Goal: Find specific page/section: Find specific page/section

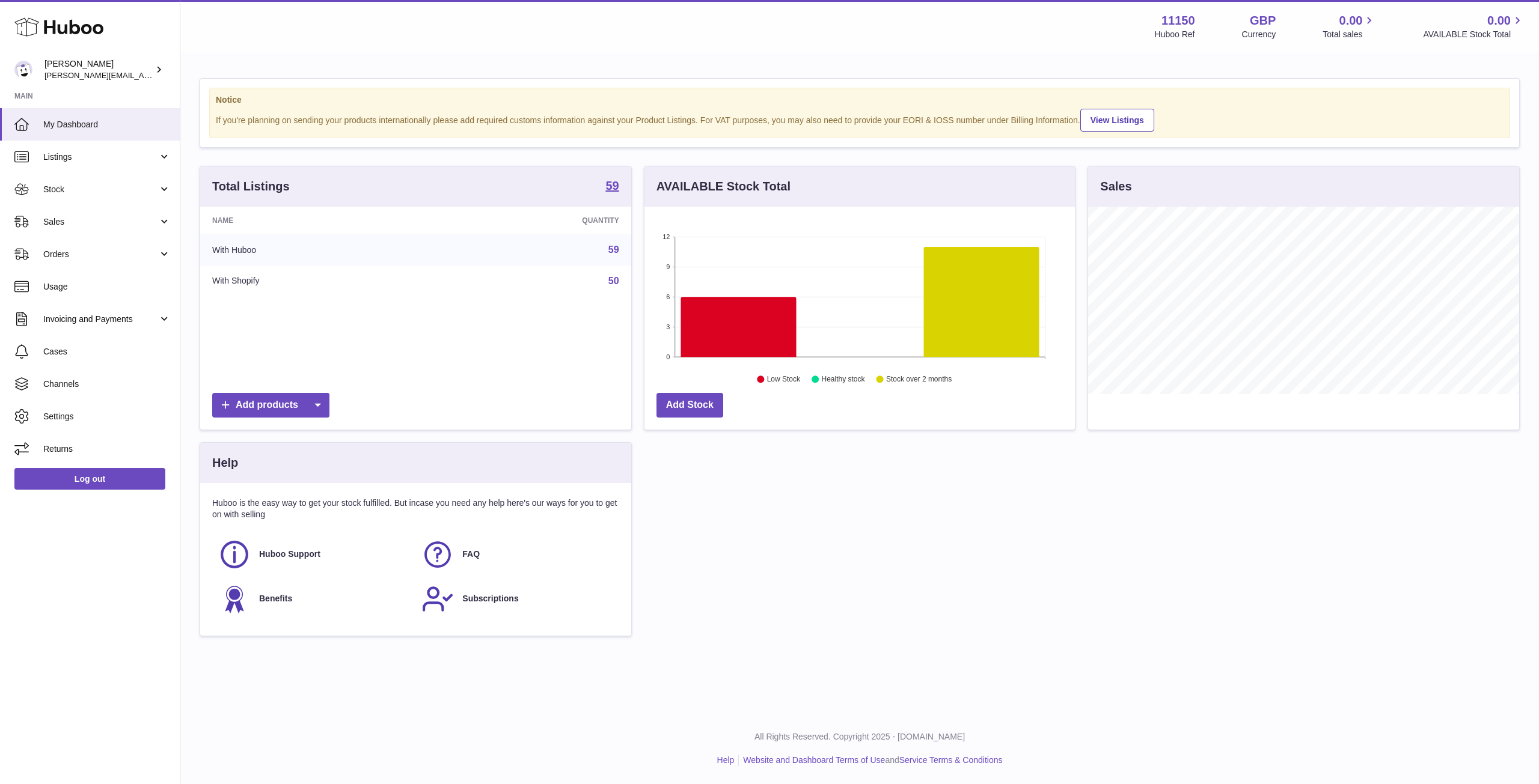
scroll to position [188, 431]
click at [97, 199] on link "Stock" at bounding box center [90, 189] width 180 height 32
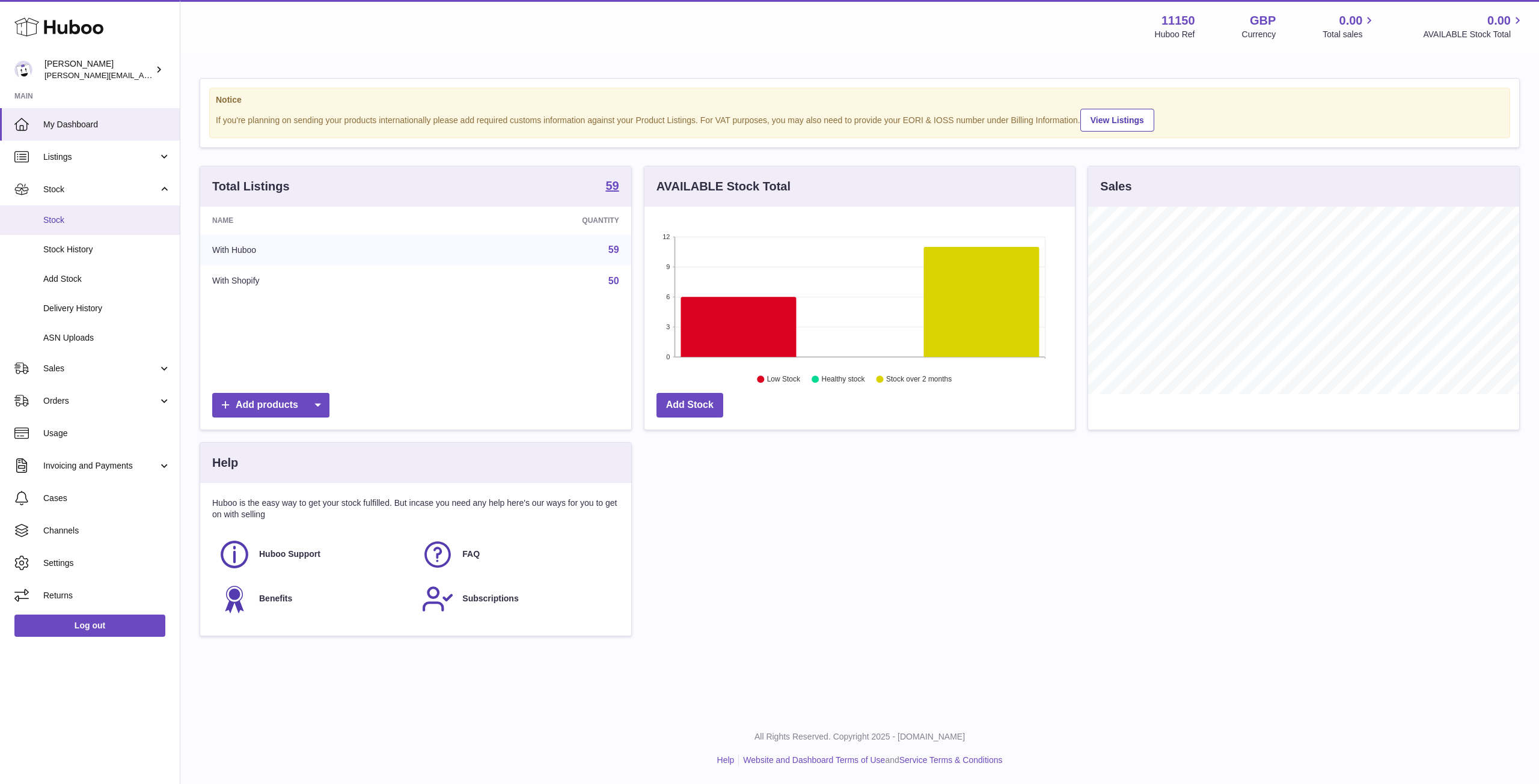
click at [95, 223] on span "Stock" at bounding box center [107, 220] width 128 height 11
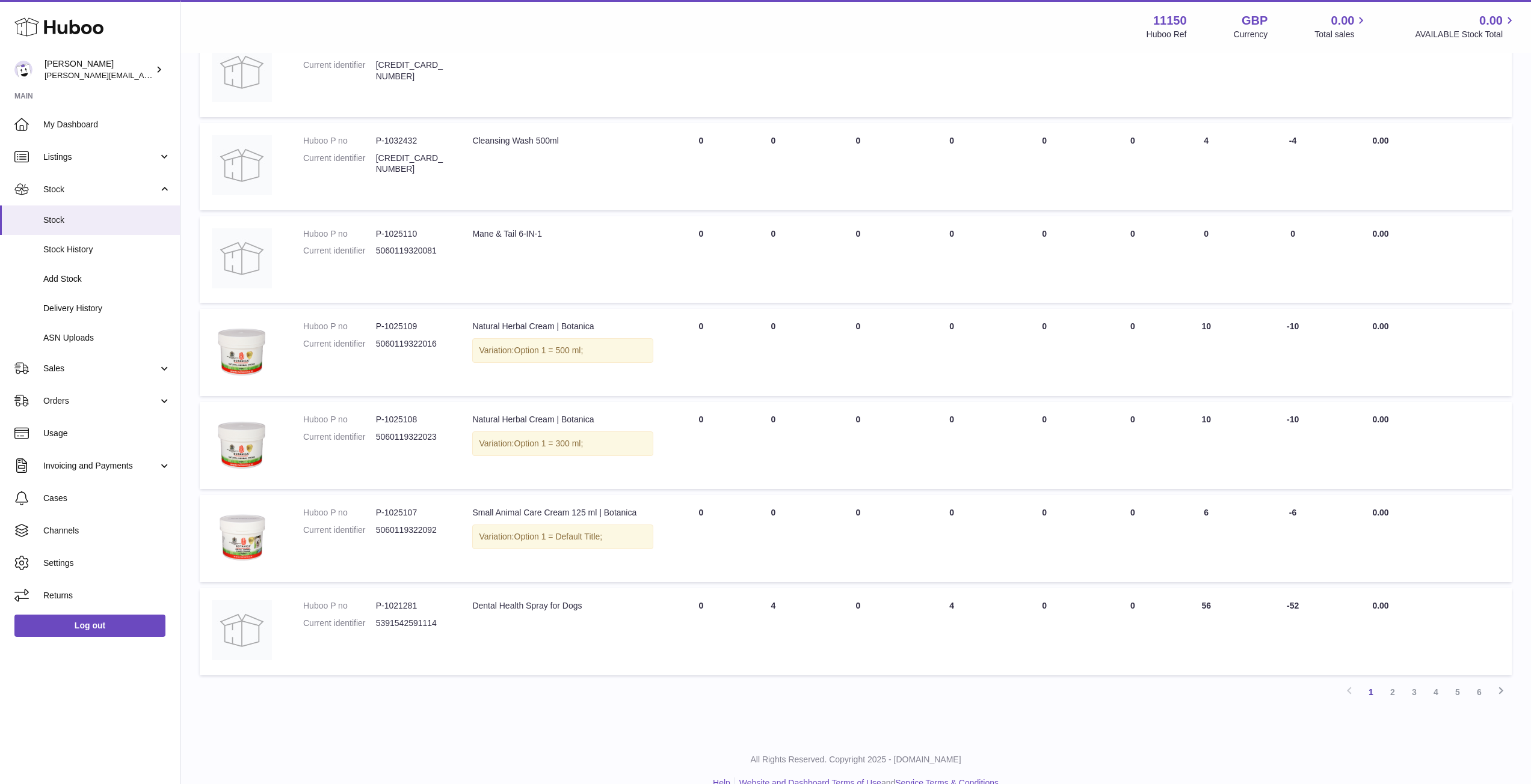
scroll to position [512, 0]
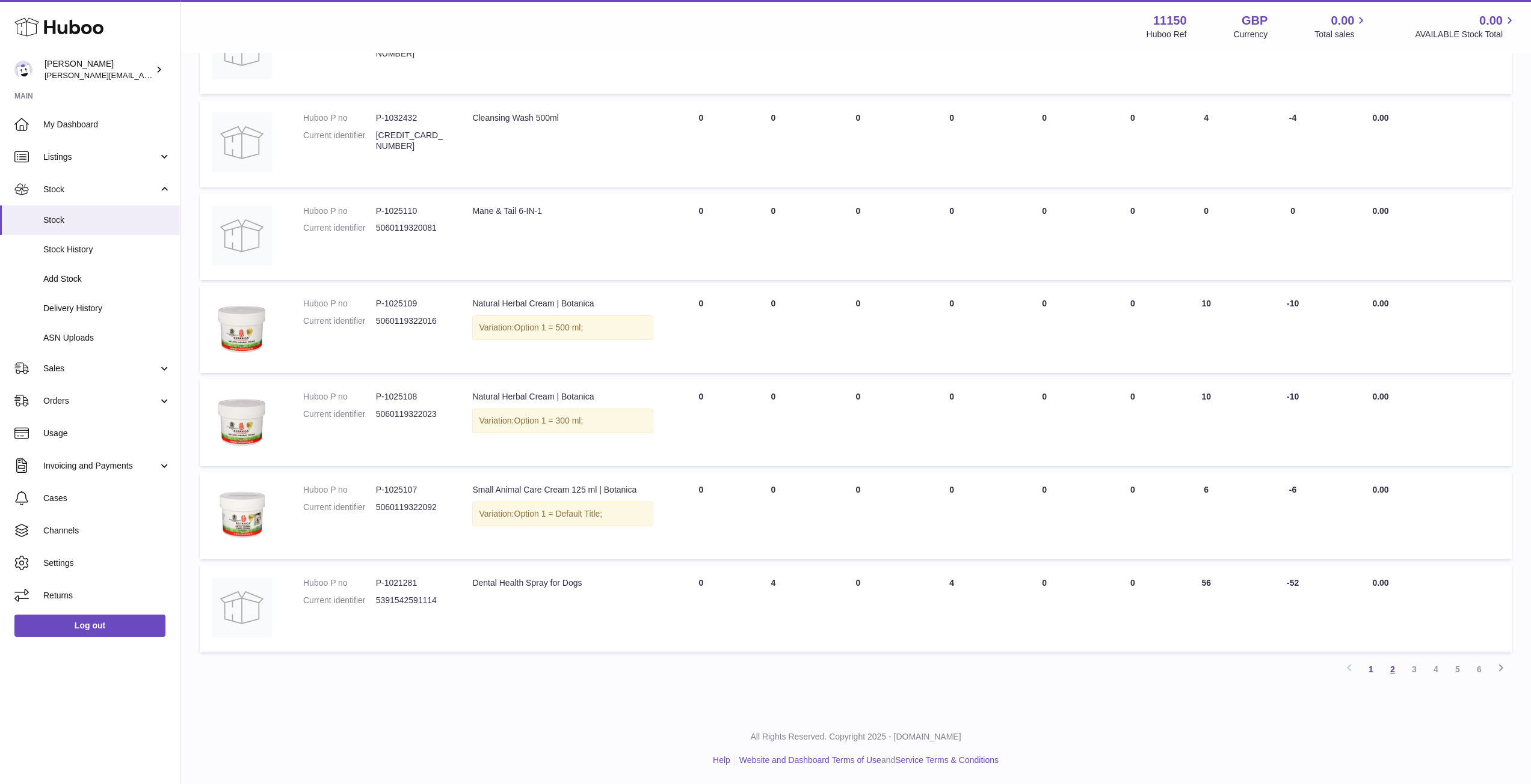
click at [1390, 668] on link "2" at bounding box center [1392, 669] width 22 height 22
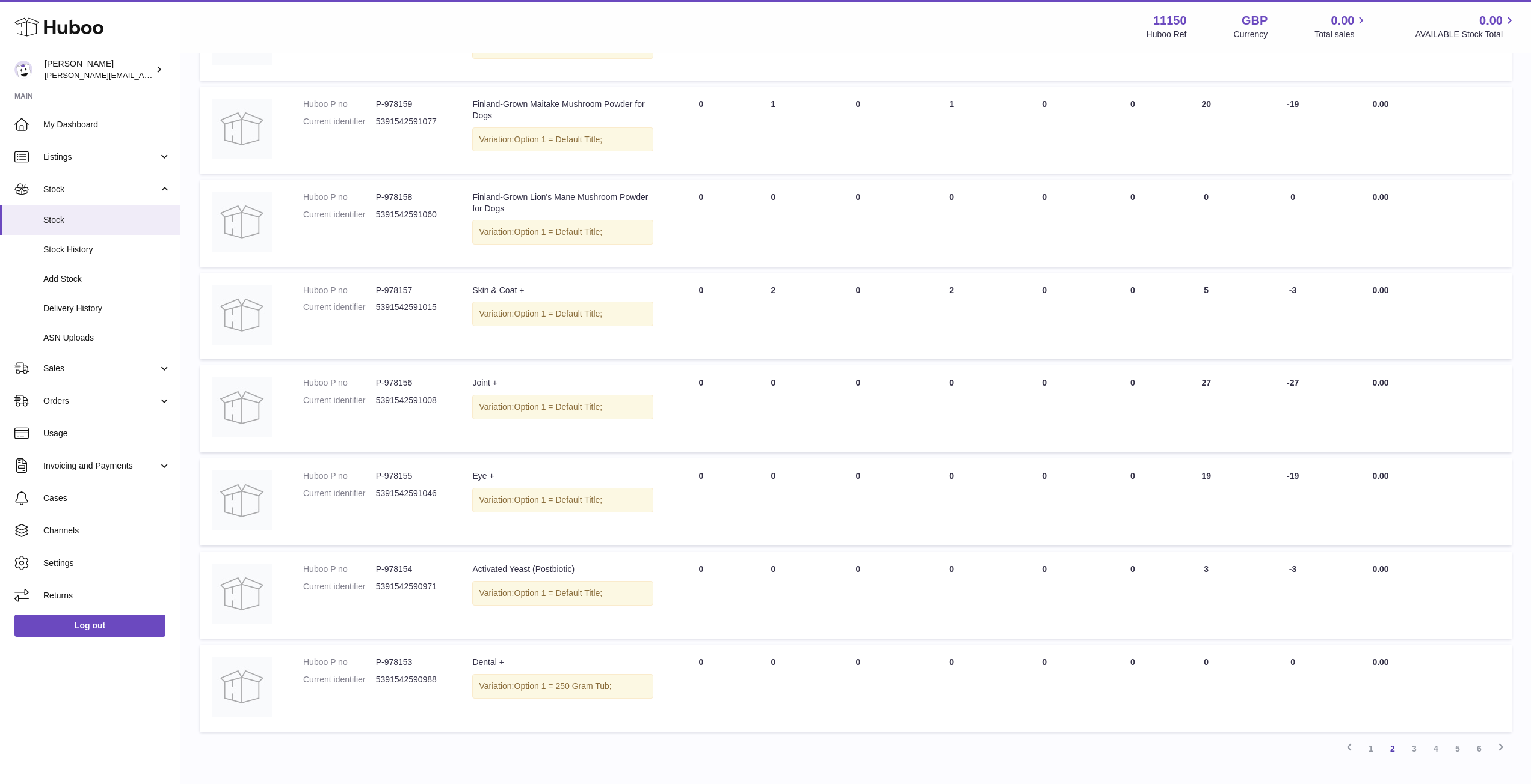
scroll to position [512, 0]
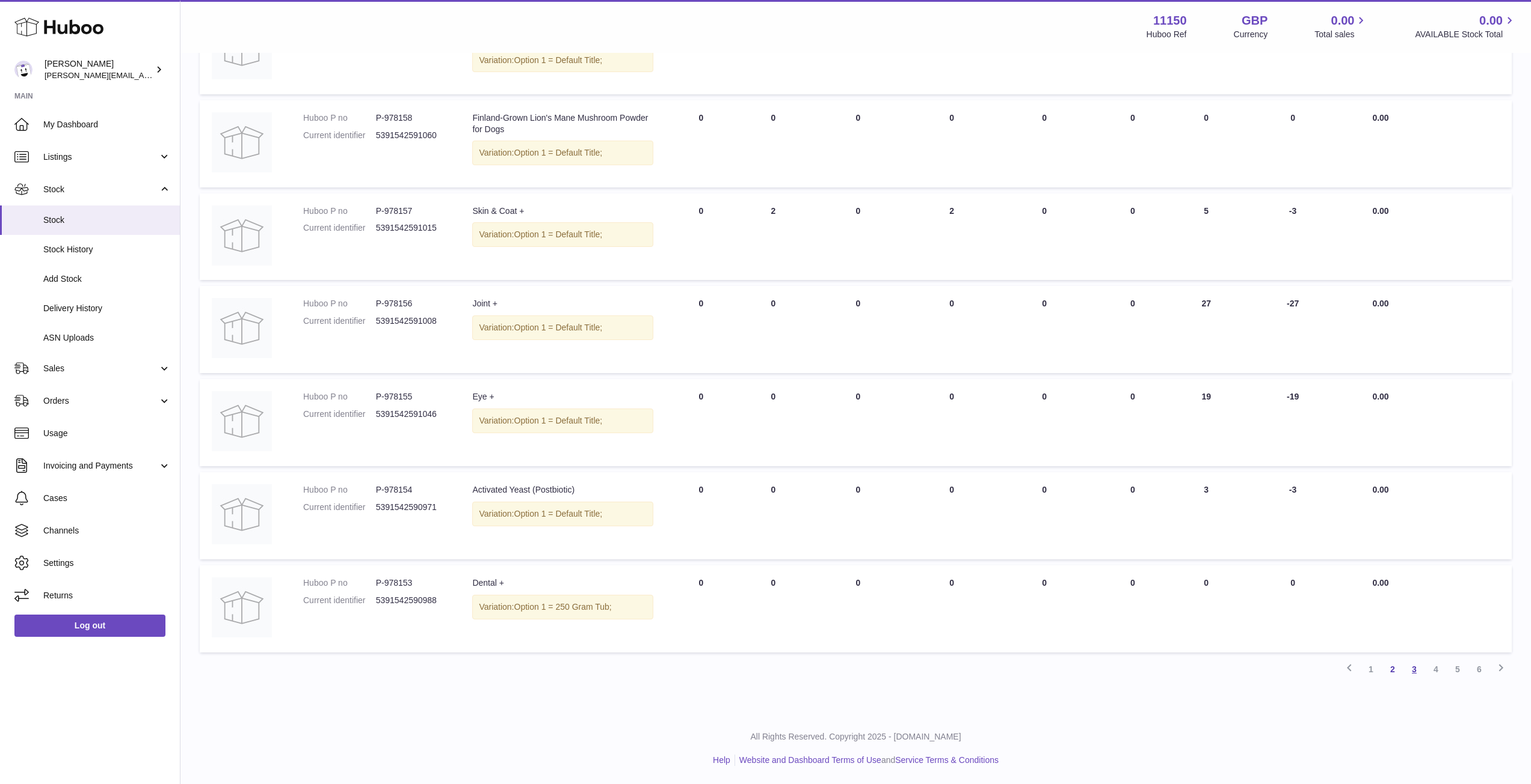
click at [1412, 671] on link "3" at bounding box center [1414, 669] width 22 height 22
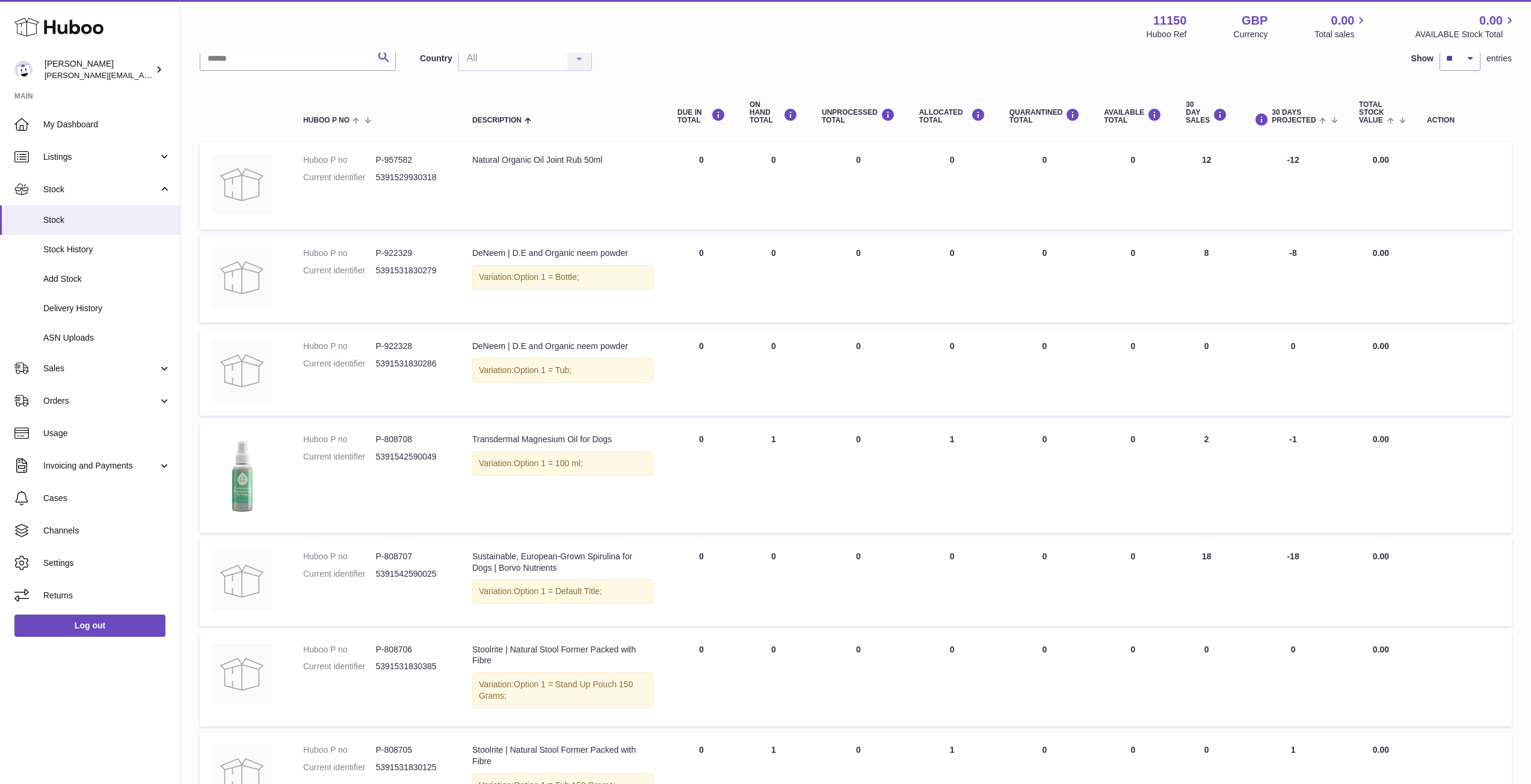
scroll to position [120, 0]
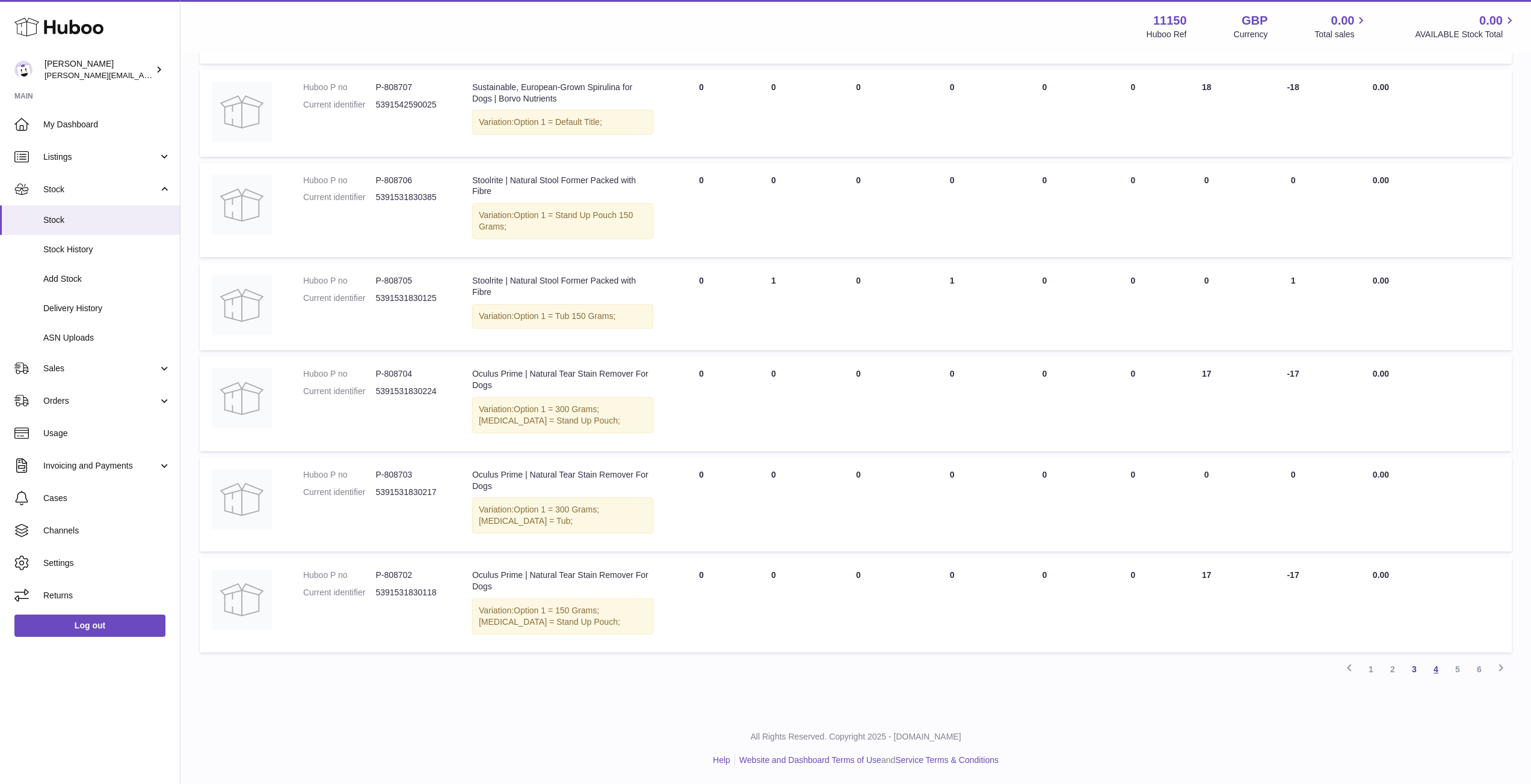
click at [1436, 672] on link "4" at bounding box center [1436, 669] width 22 height 22
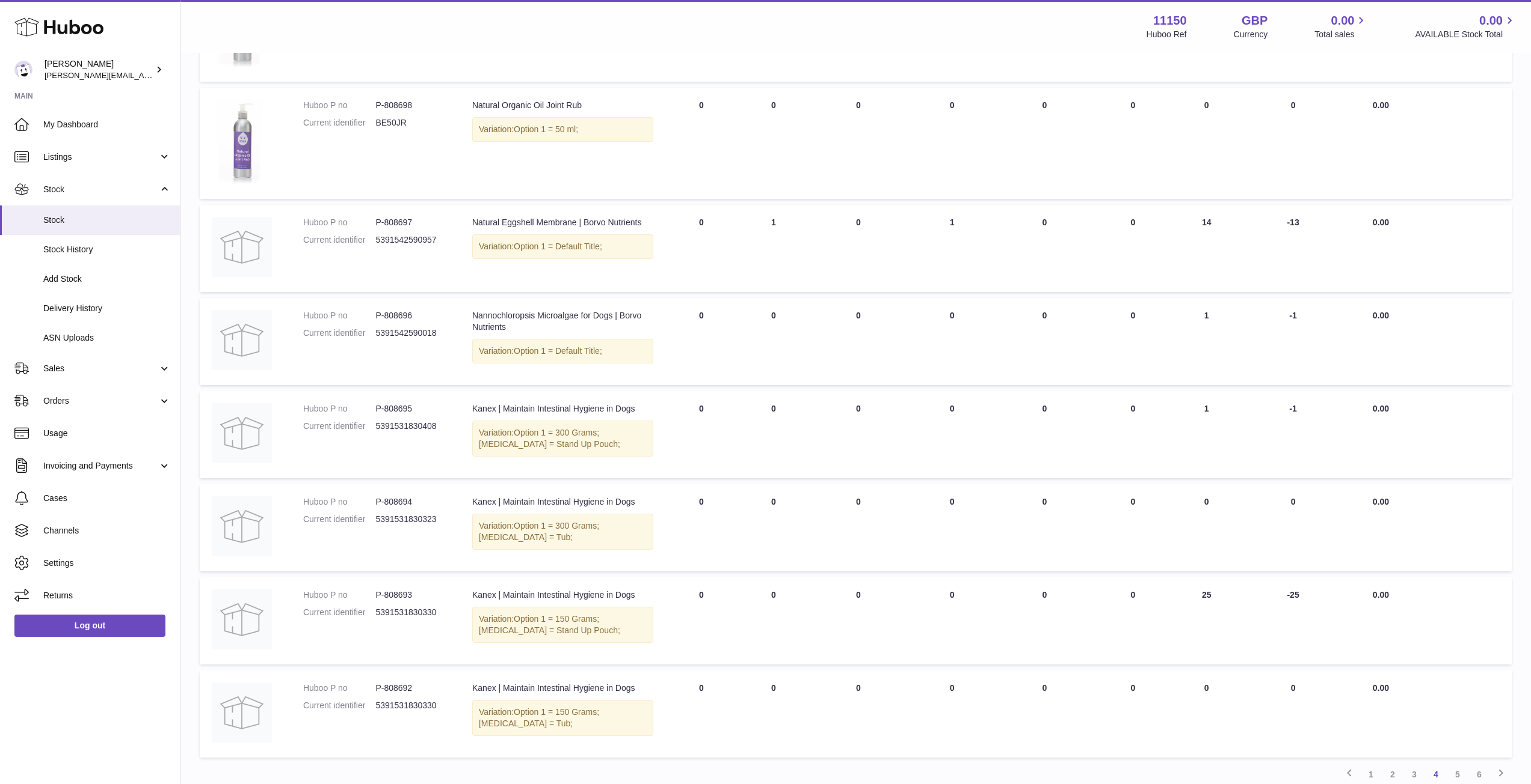
scroll to position [591, 0]
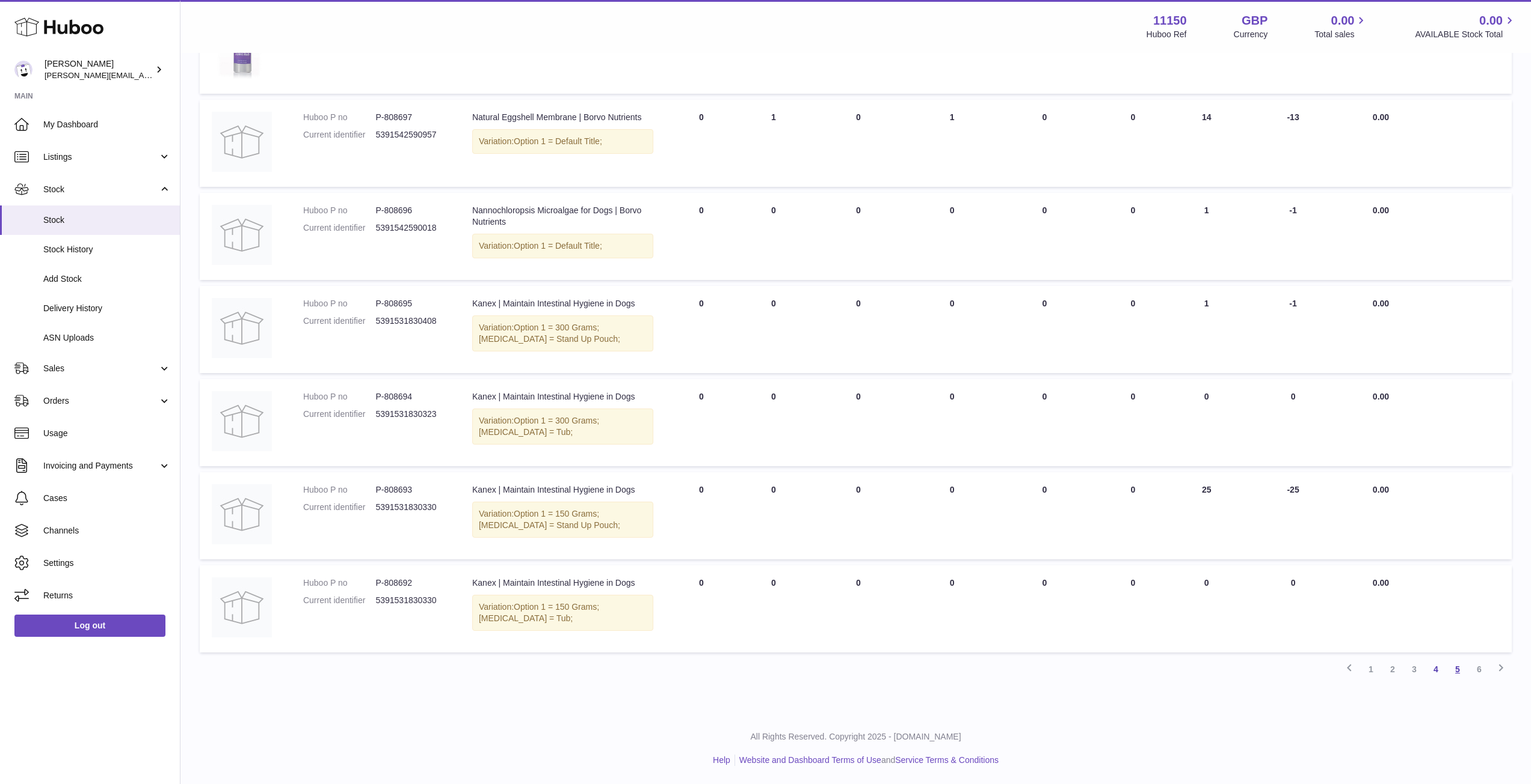
click at [1456, 669] on link "5" at bounding box center [1456, 669] width 22 height 22
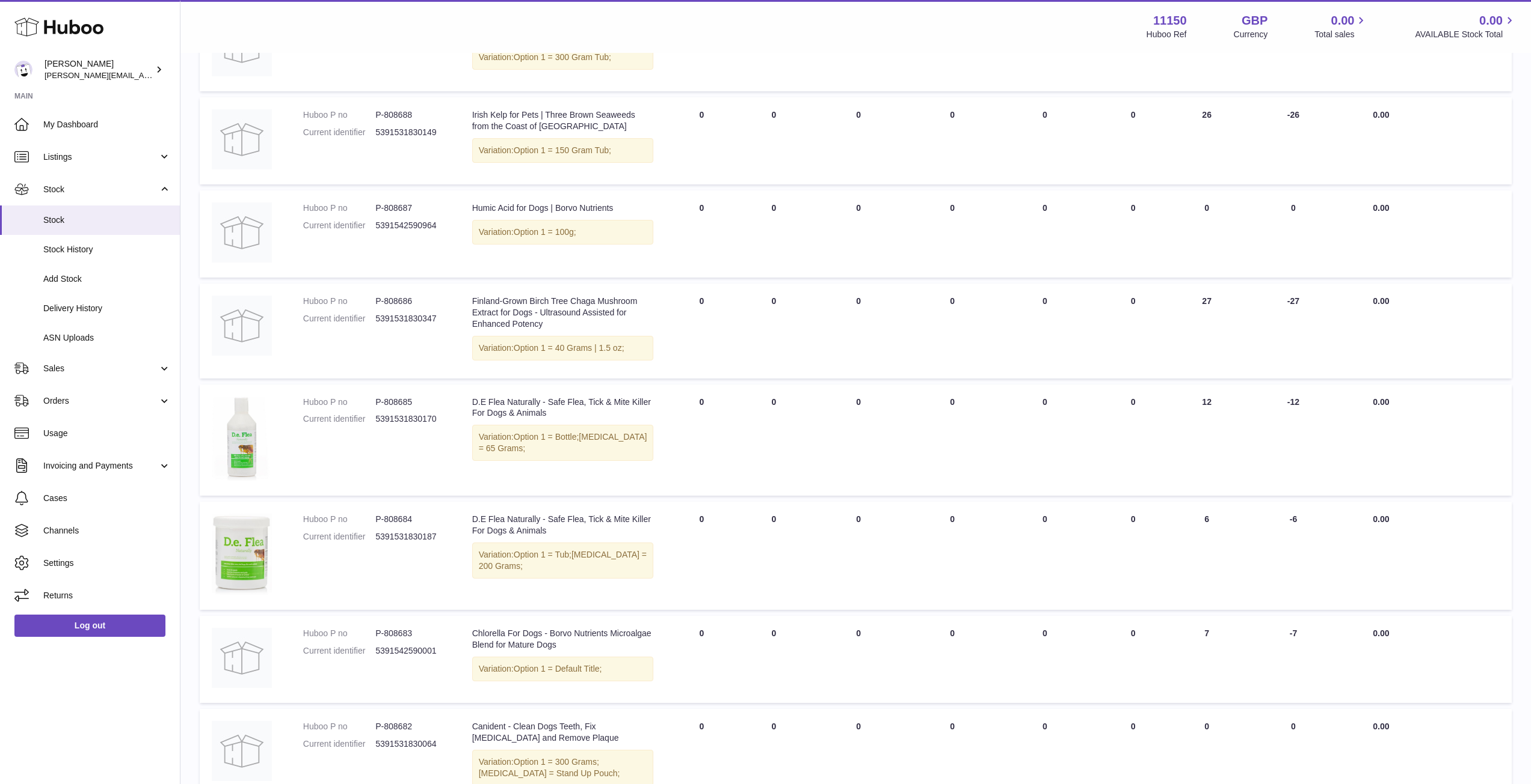
scroll to position [588, 0]
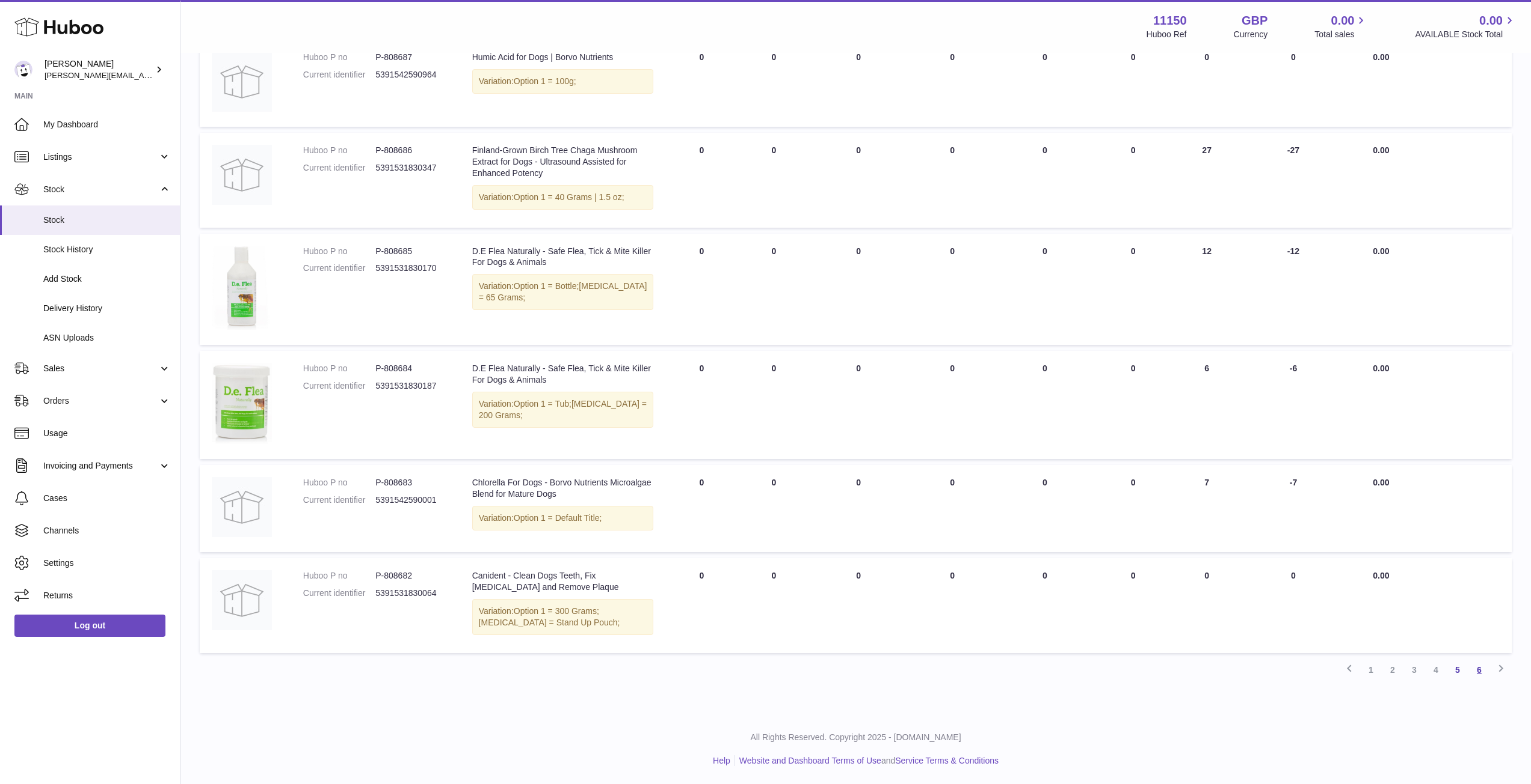
click at [1479, 674] on link "6" at bounding box center [1478, 670] width 22 height 22
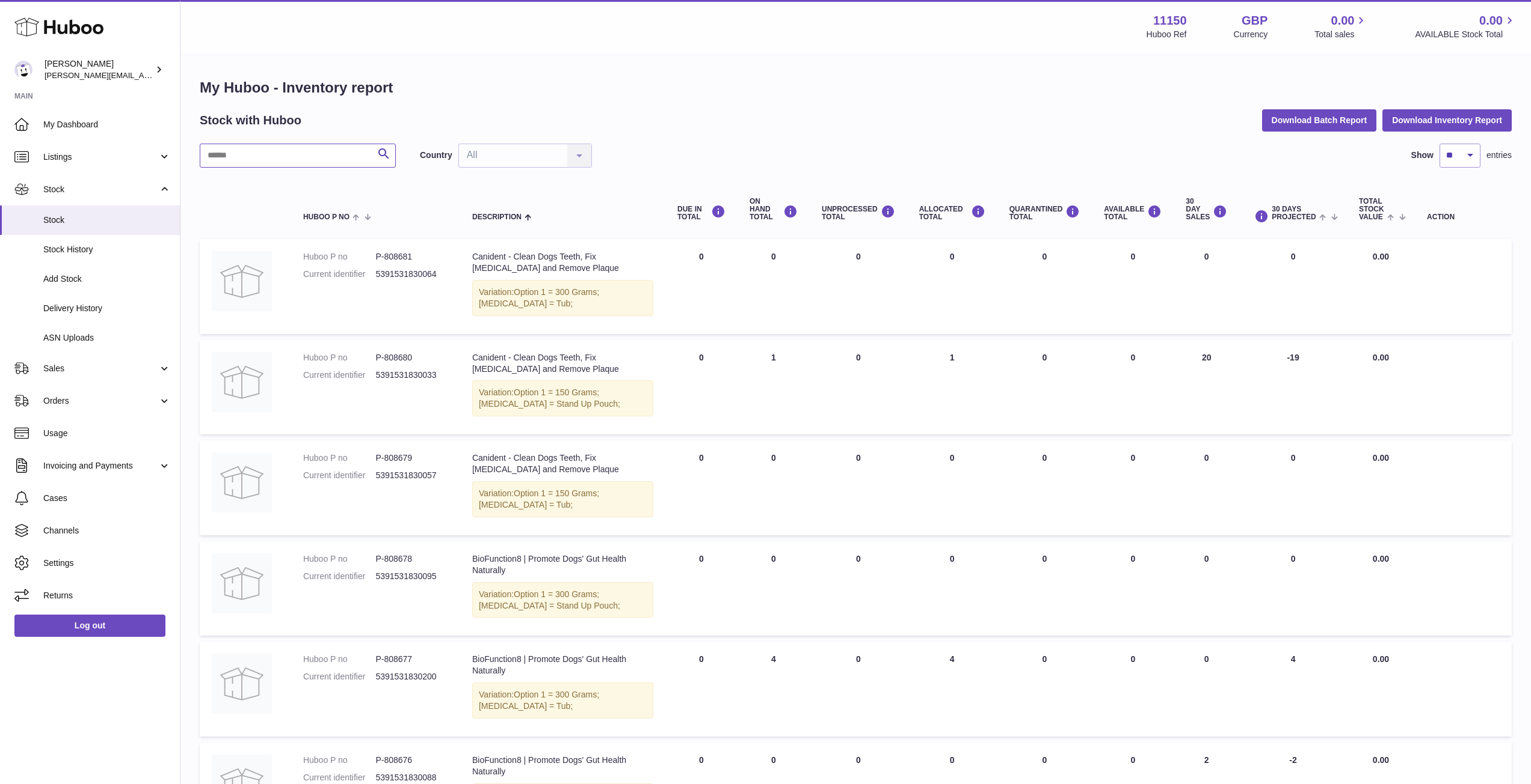
click at [327, 155] on input "text" at bounding box center [297, 155] width 196 height 24
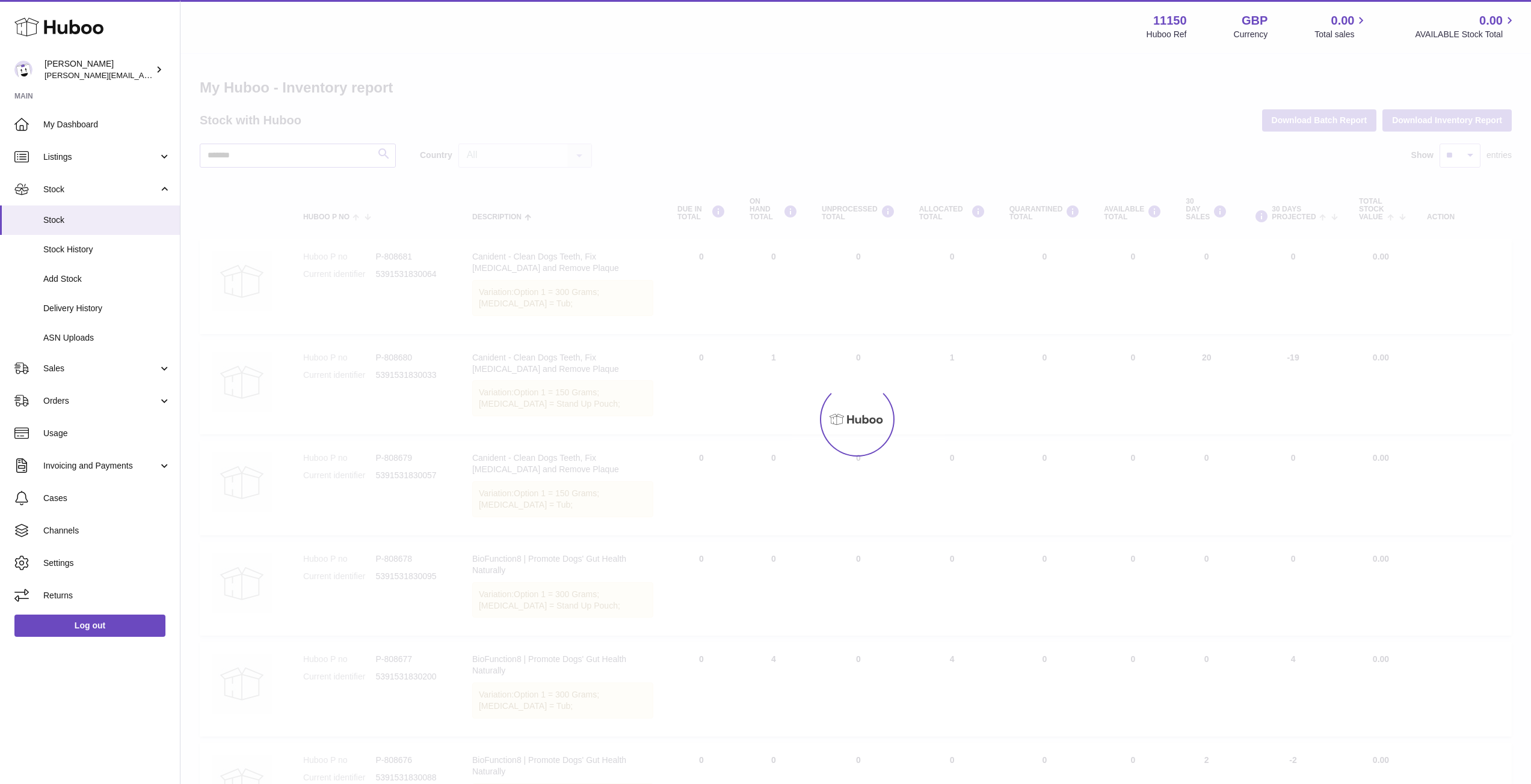
type input "********"
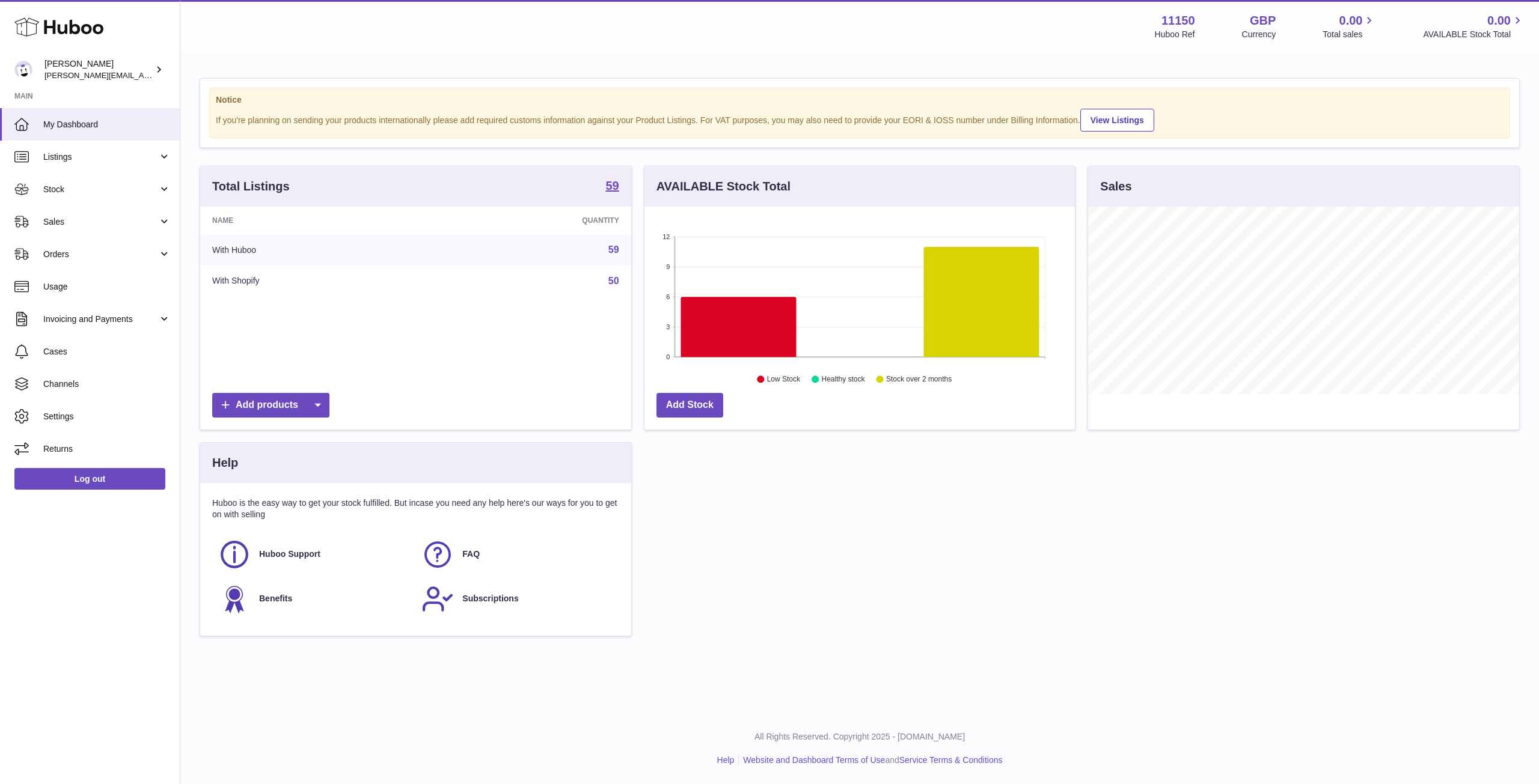
scroll to position [188, 431]
click at [113, 202] on link "Stock" at bounding box center [90, 189] width 180 height 32
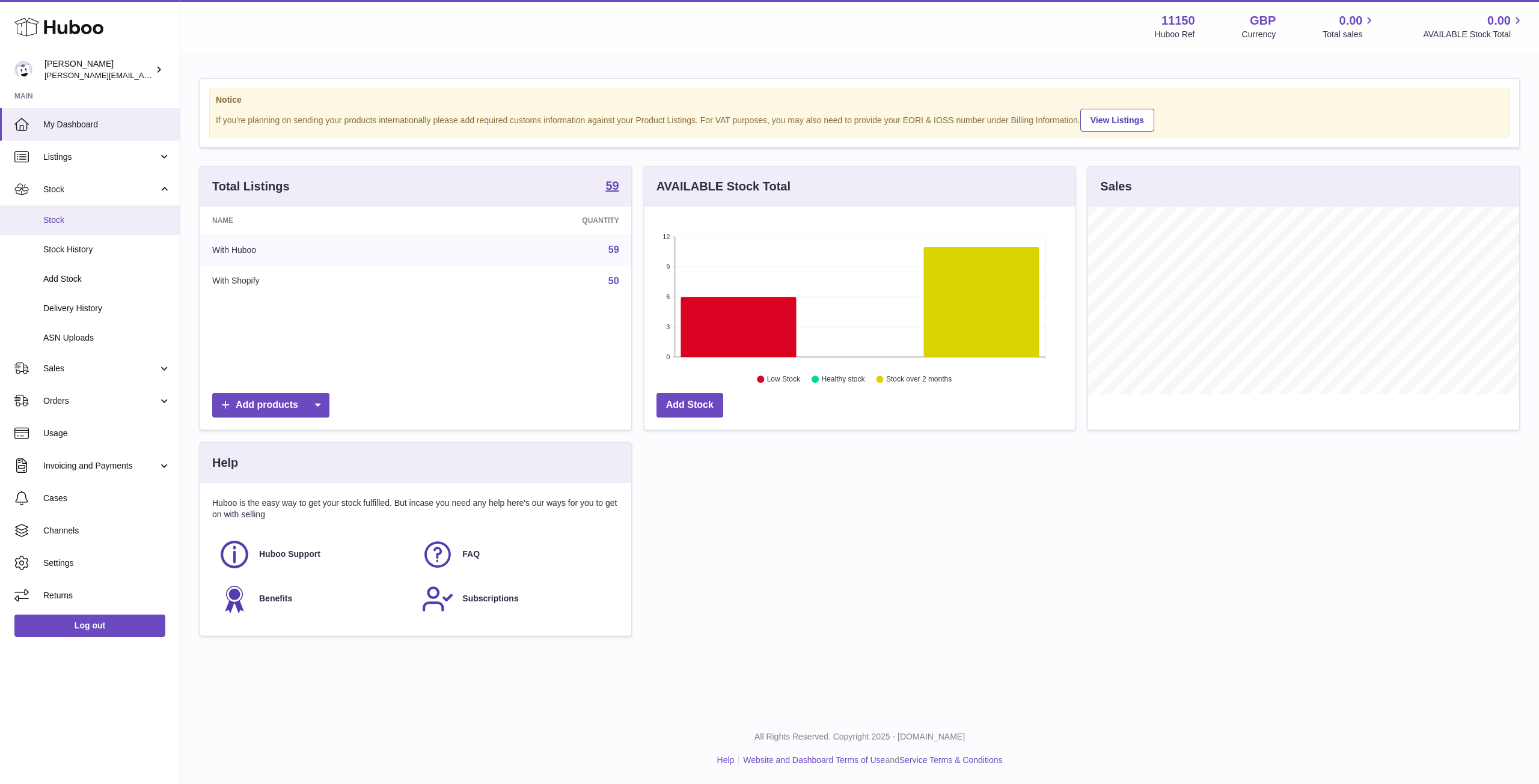
click at [59, 222] on span "Stock" at bounding box center [107, 220] width 128 height 11
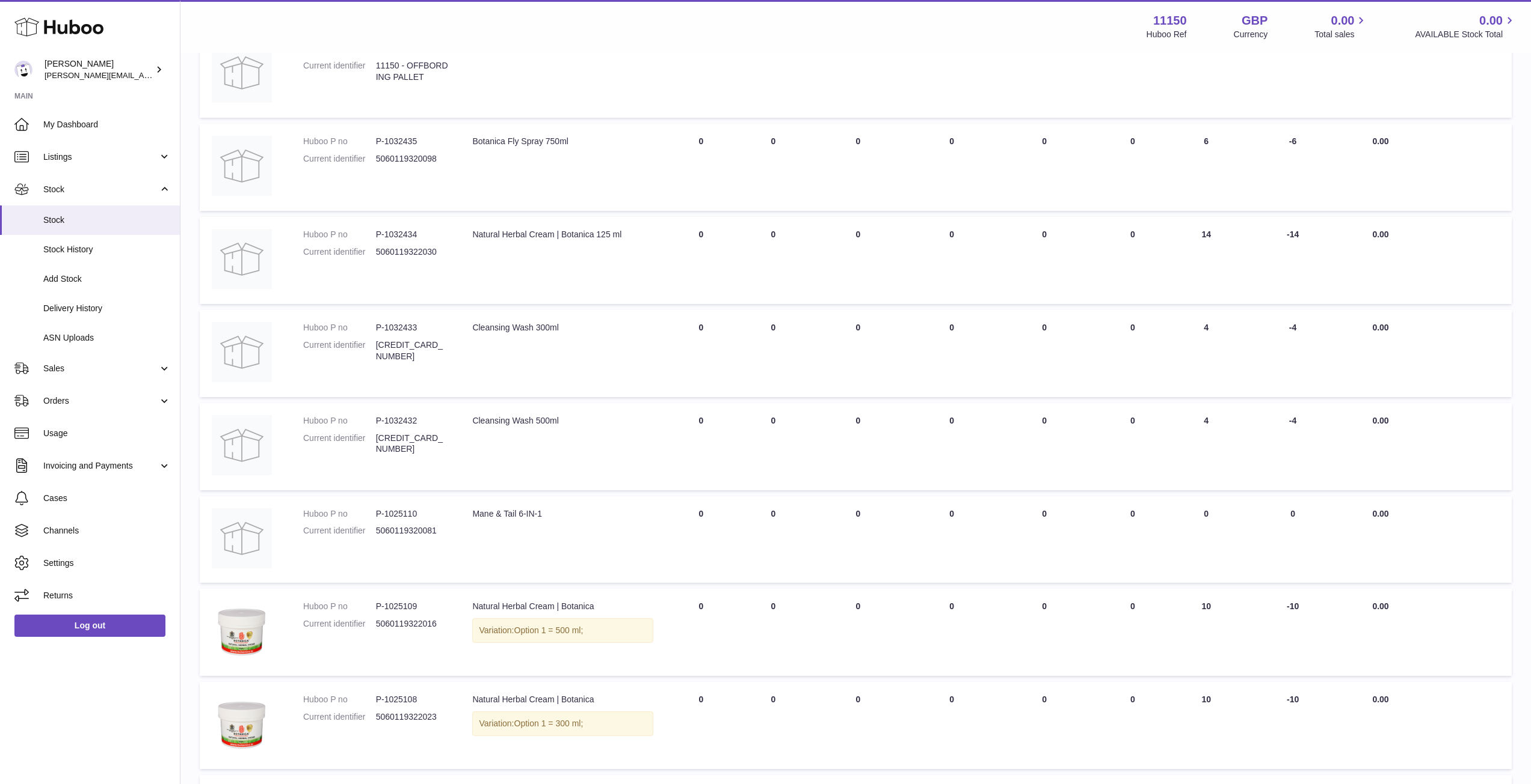
scroll to position [512, 0]
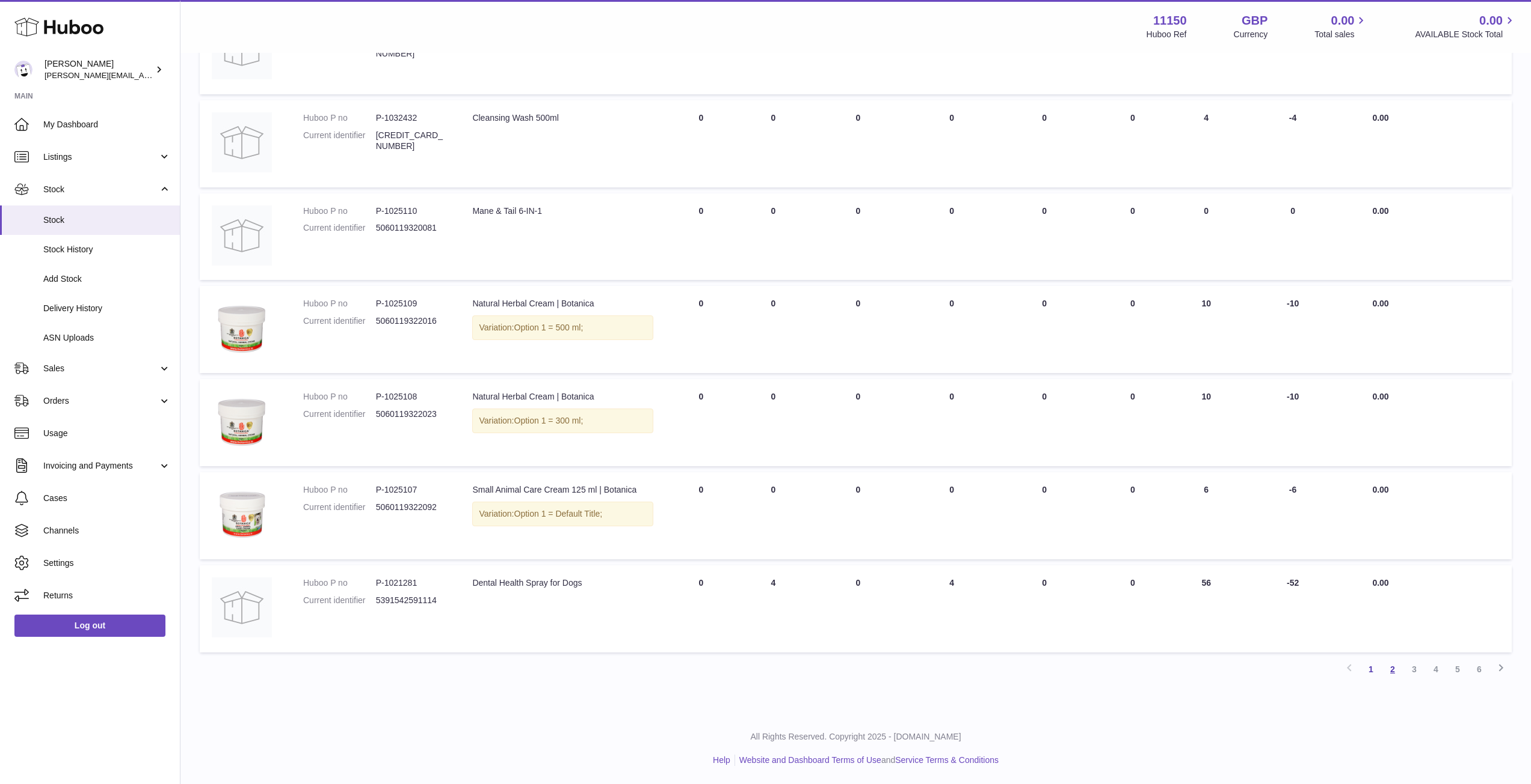
click at [1395, 671] on link "2" at bounding box center [1392, 669] width 22 height 22
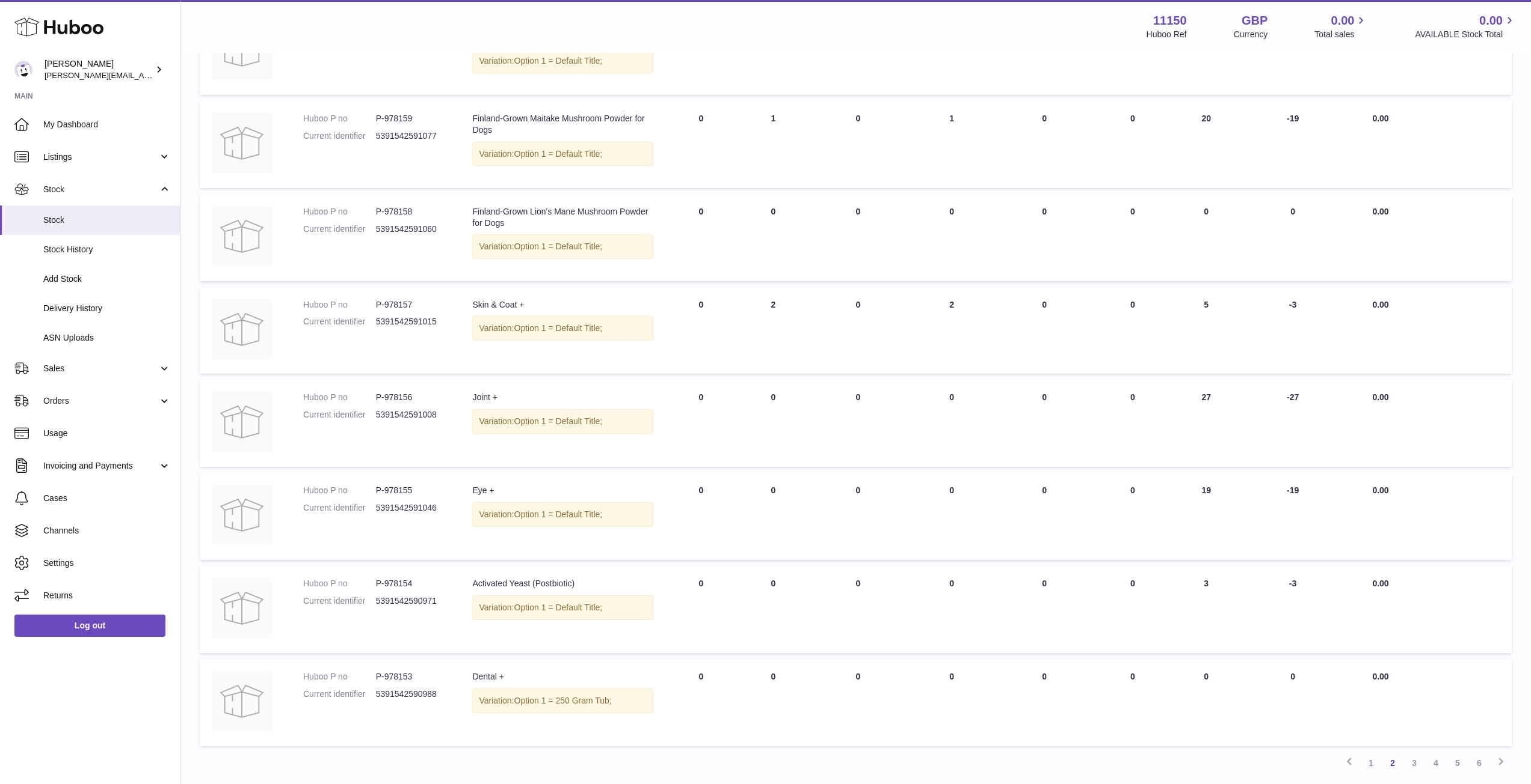
scroll to position [512, 0]
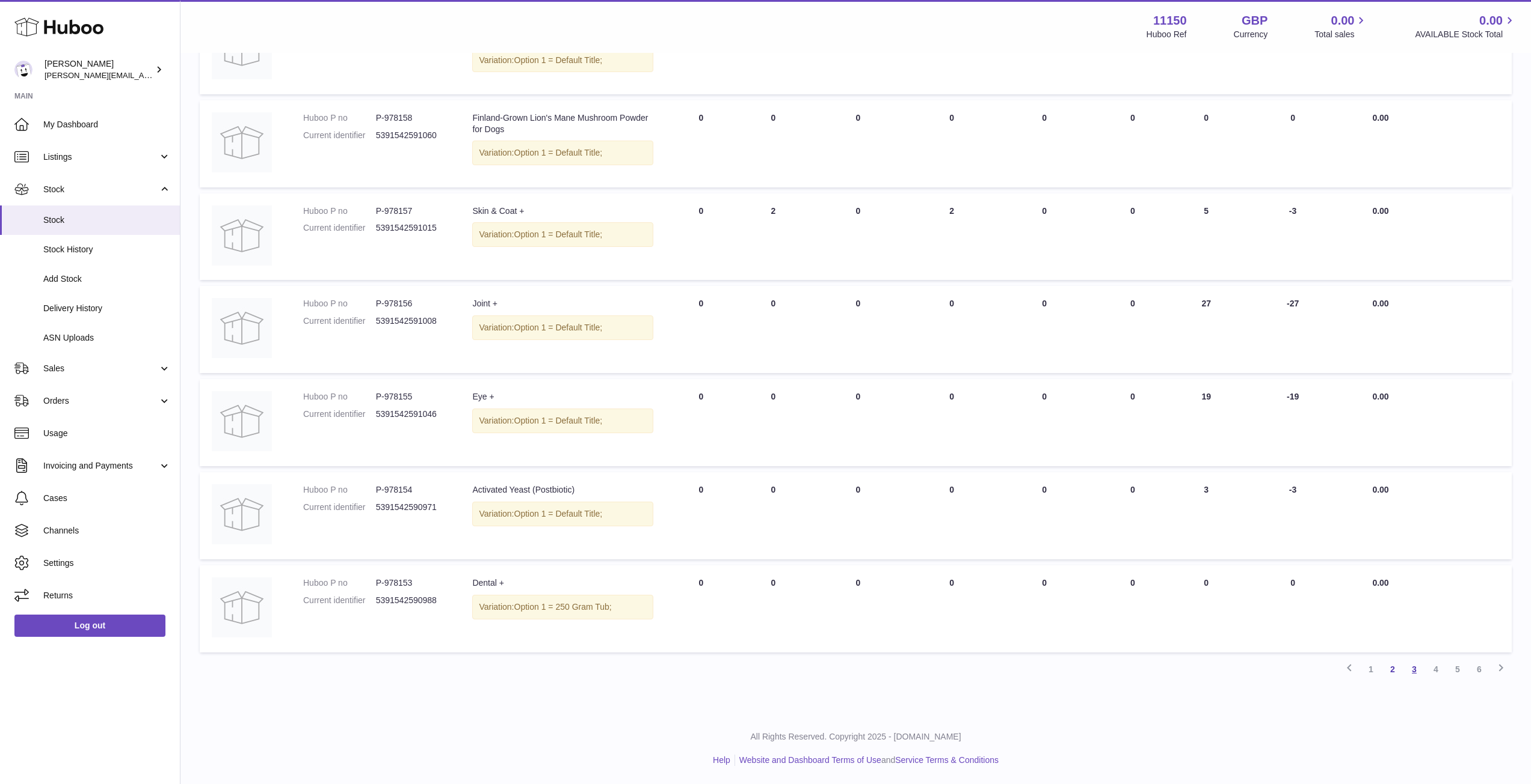
click at [1416, 669] on link "3" at bounding box center [1414, 669] width 22 height 22
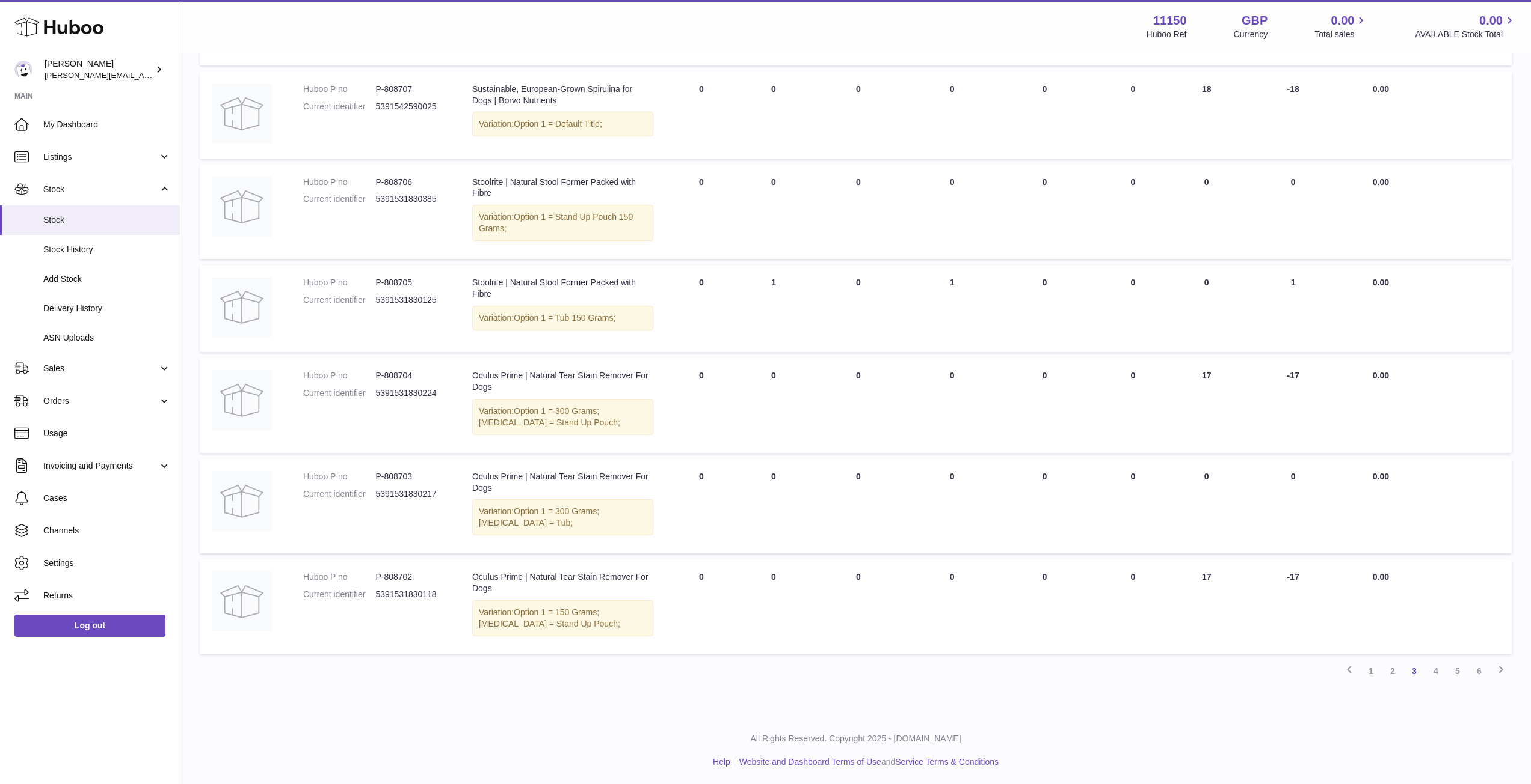
scroll to position [566, 0]
click at [1439, 674] on link "4" at bounding box center [1436, 669] width 22 height 22
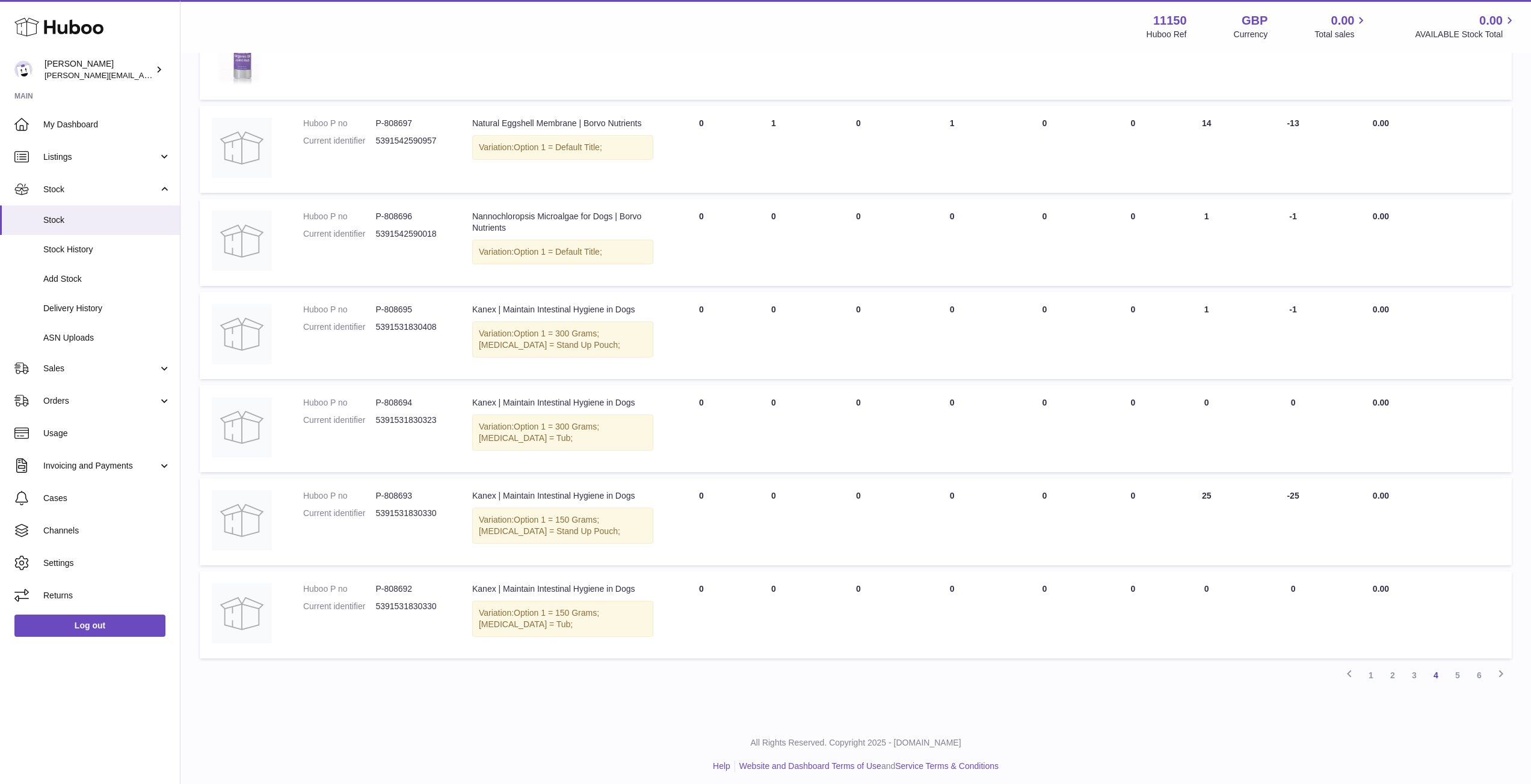
scroll to position [591, 0]
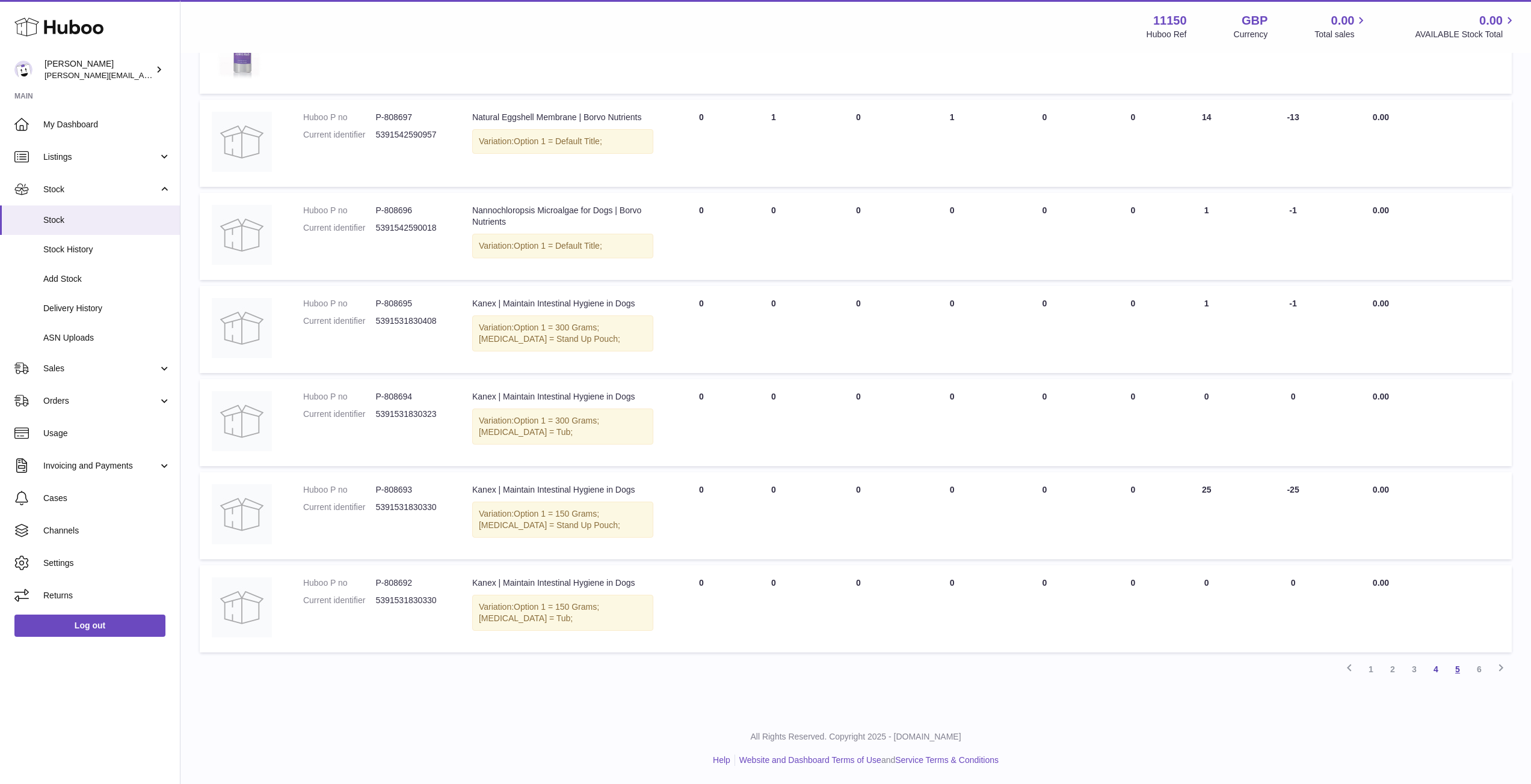
click at [1458, 673] on link "5" at bounding box center [1456, 669] width 22 height 22
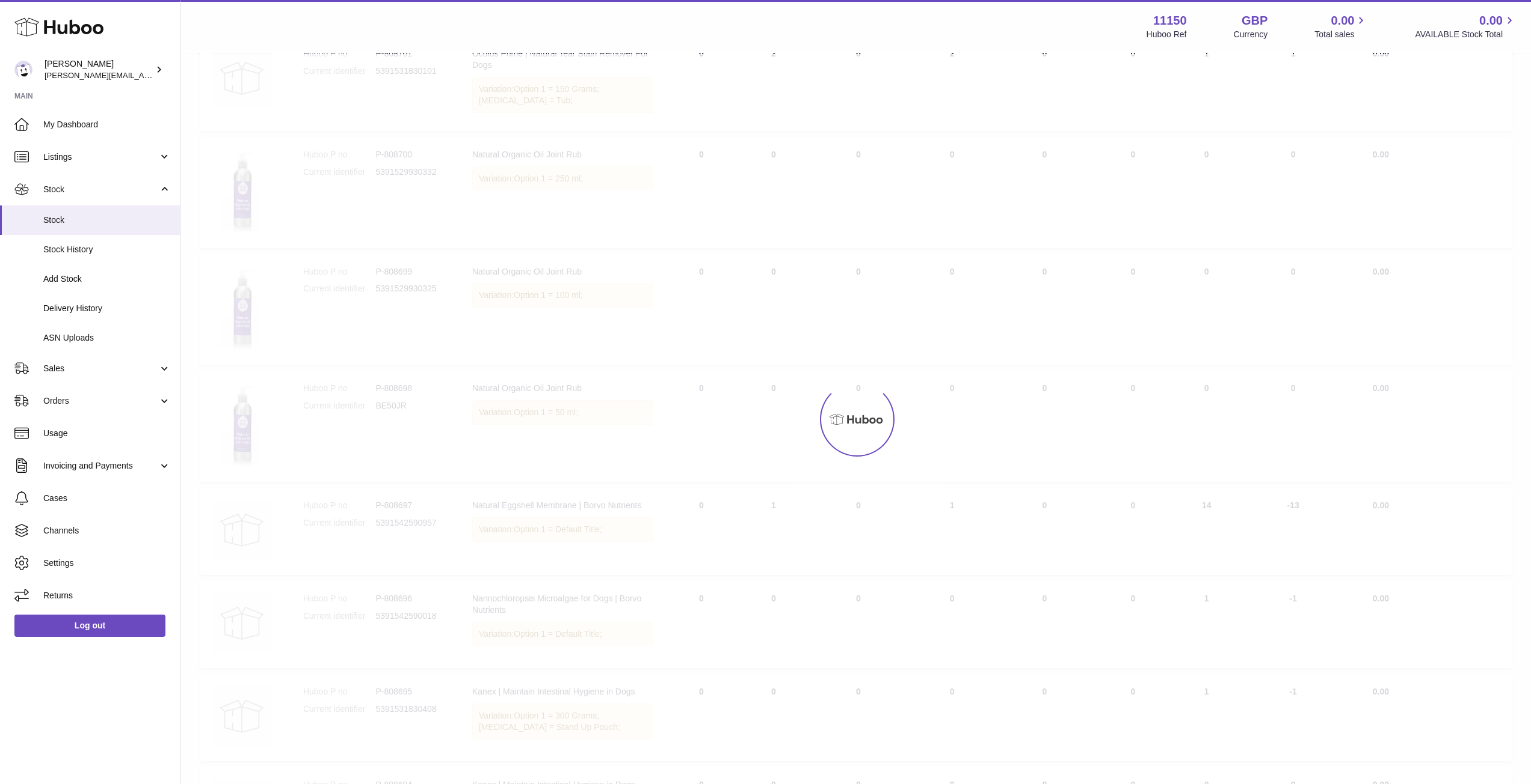
scroll to position [54, 0]
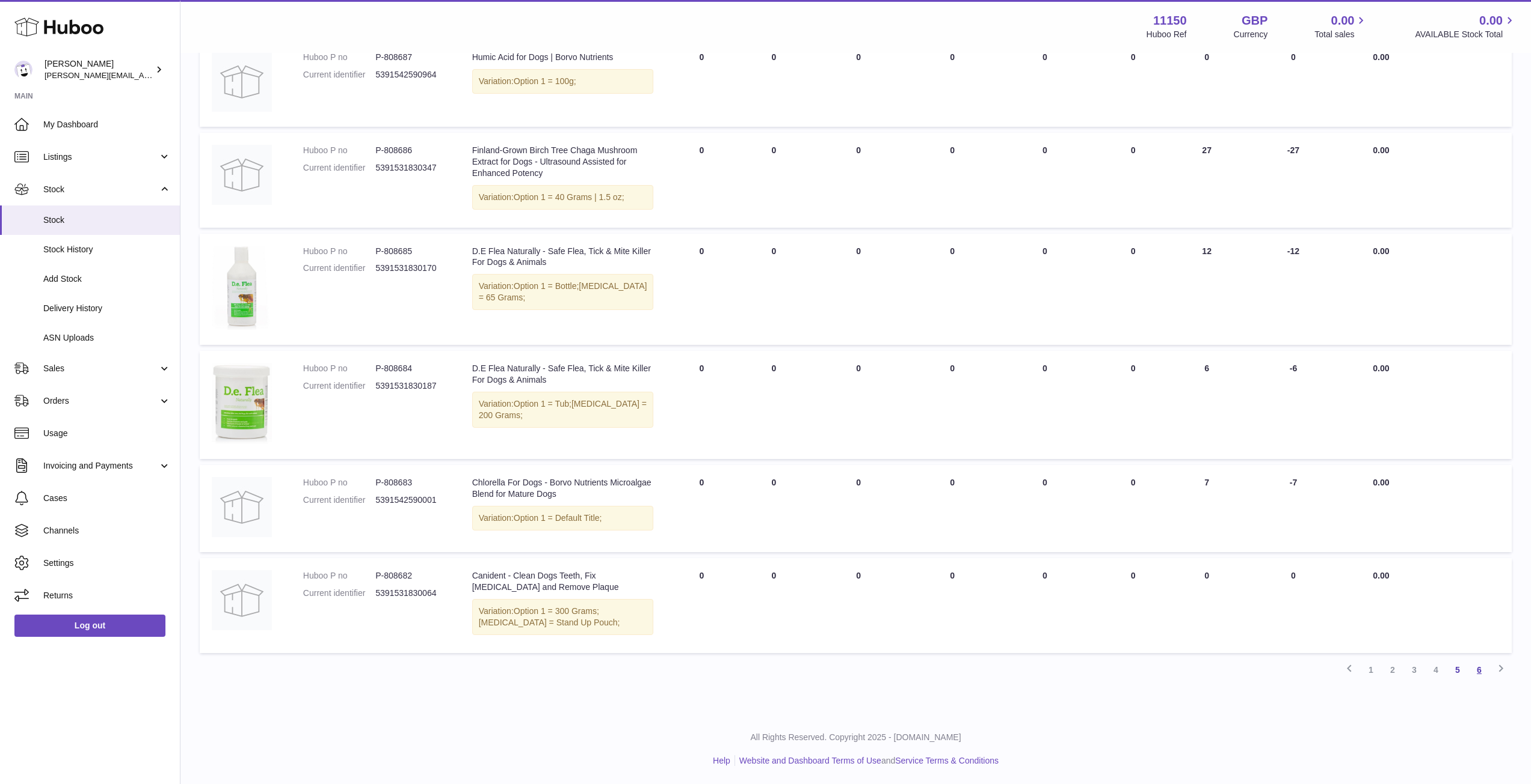
click at [1478, 668] on link "6" at bounding box center [1478, 670] width 22 height 22
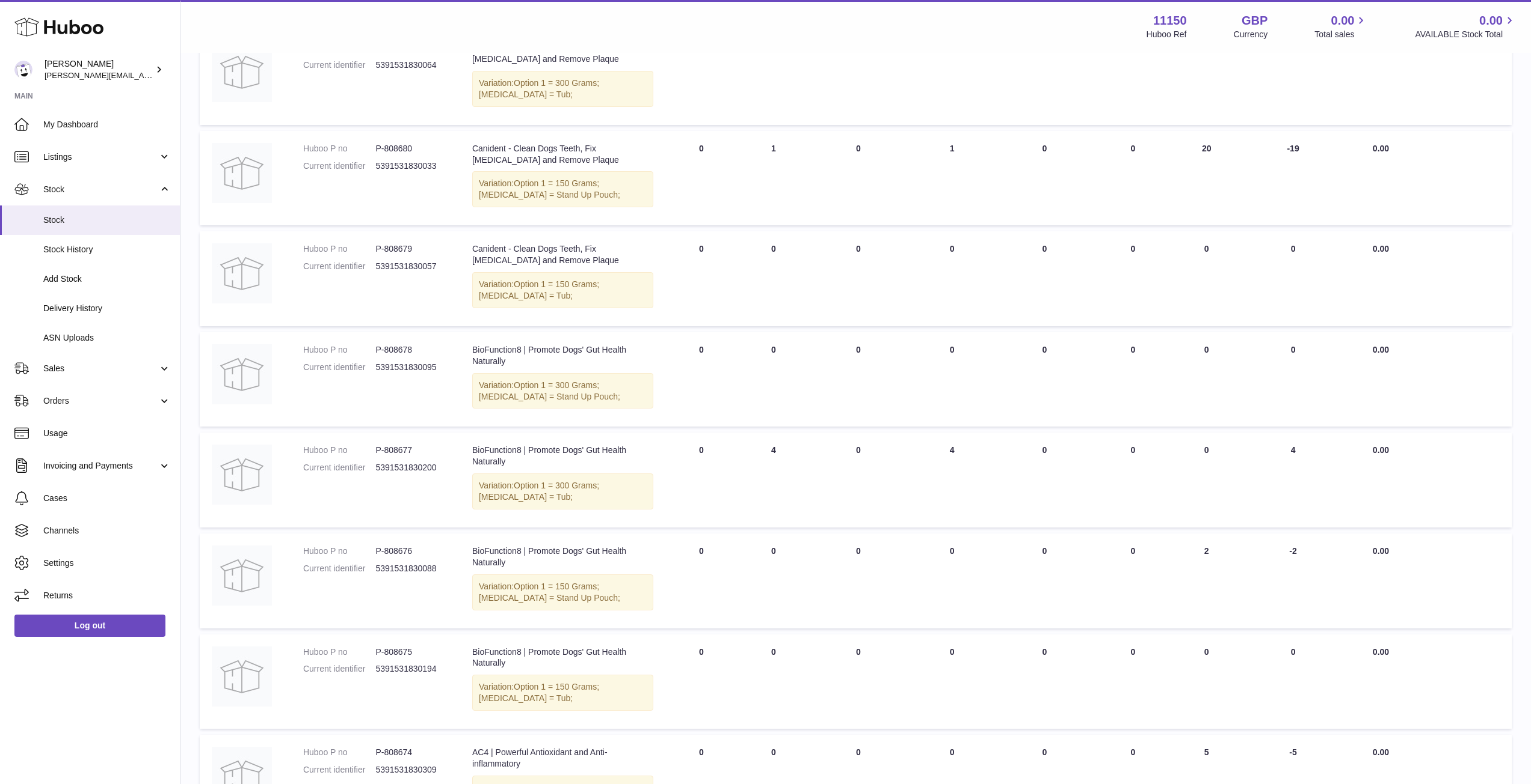
scroll to position [472, 0]
